Goal: Browse casually

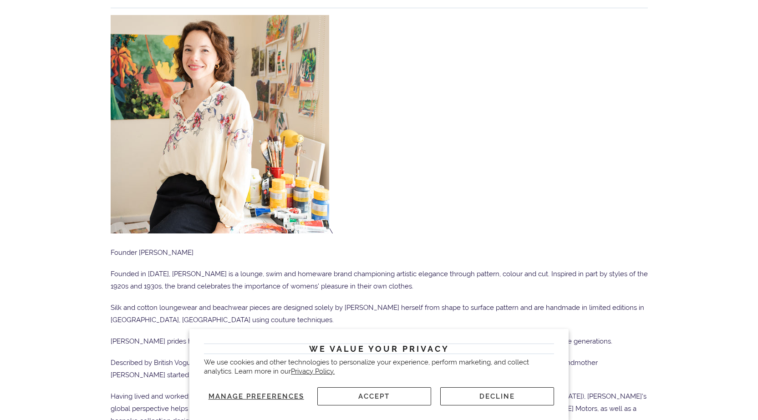
scroll to position [182, 0]
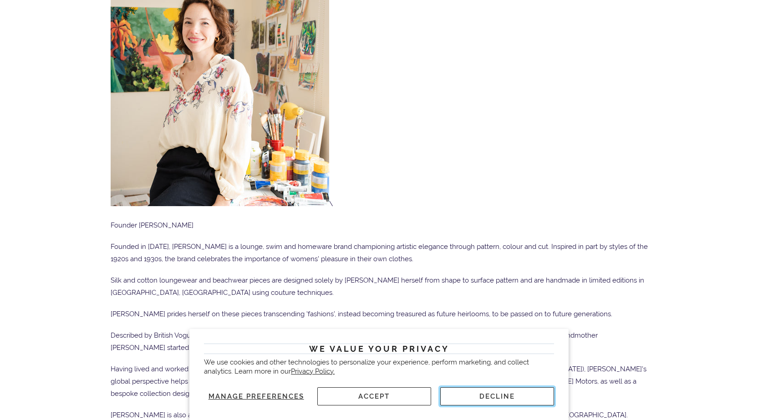
click at [509, 401] on button "Decline" at bounding box center [497, 396] width 114 height 18
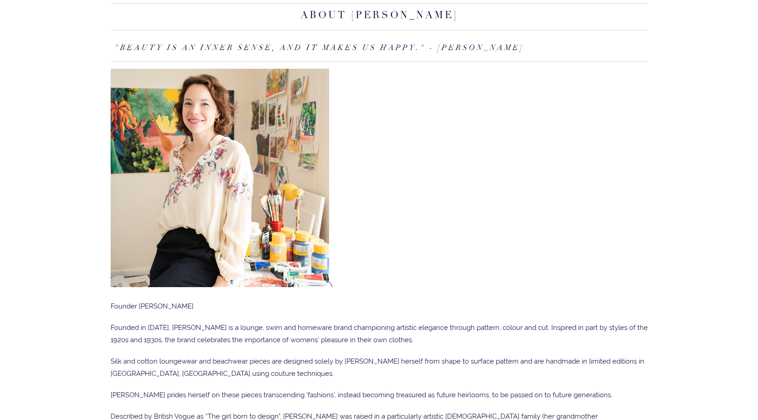
scroll to position [0, 0]
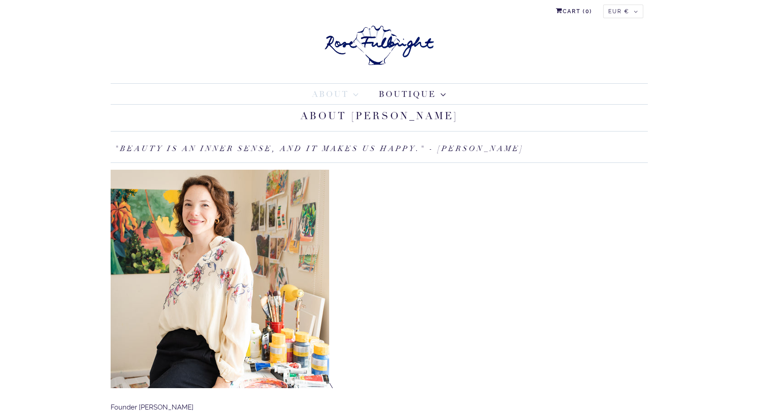
click at [357, 115] on h1 "About Rose Fulbright" at bounding box center [379, 118] width 537 height 27
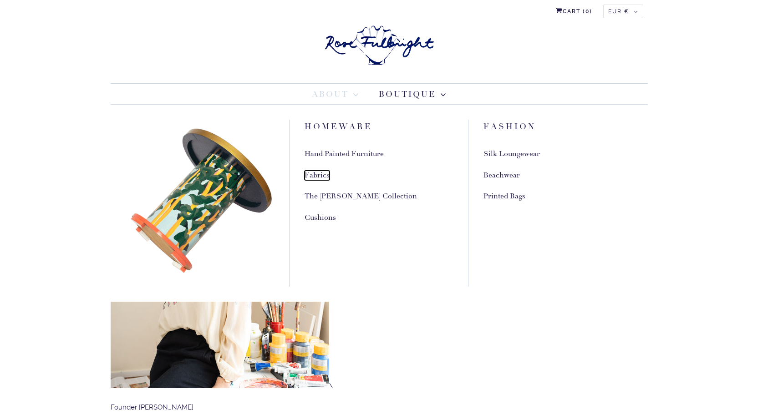
click at [319, 174] on link "Fabrics" at bounding box center [317, 176] width 25 height 10
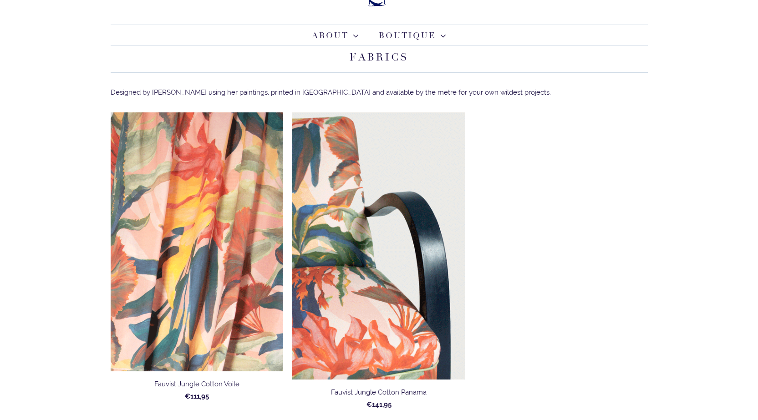
scroll to position [34, 0]
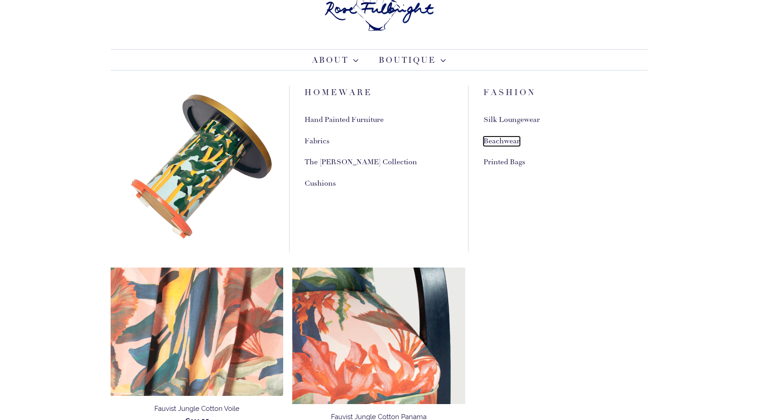
click at [496, 143] on link "Beachwear" at bounding box center [501, 142] width 36 height 10
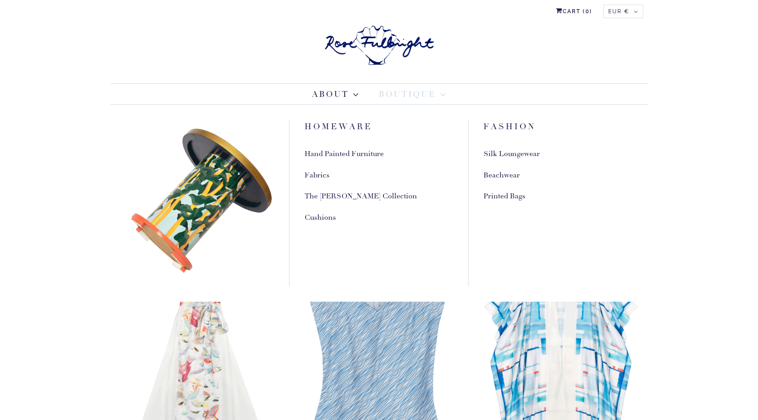
click at [441, 98] on link "Boutique" at bounding box center [412, 94] width 67 height 12
click at [500, 198] on link "Printed Bags" at bounding box center [504, 197] width 42 height 10
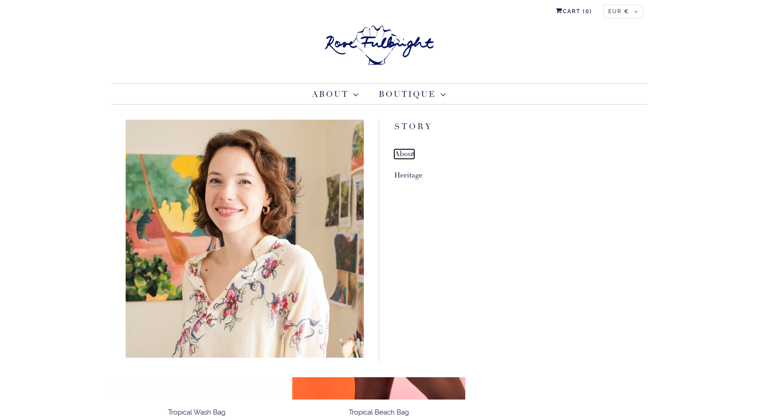
click at [403, 154] on link "About" at bounding box center [404, 154] width 20 height 10
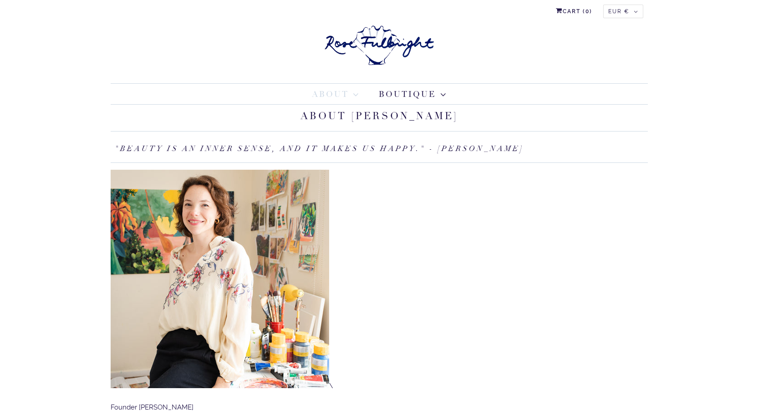
click at [203, 298] on img at bounding box center [220, 279] width 218 height 218
